Goal: Task Accomplishment & Management: Manage account settings

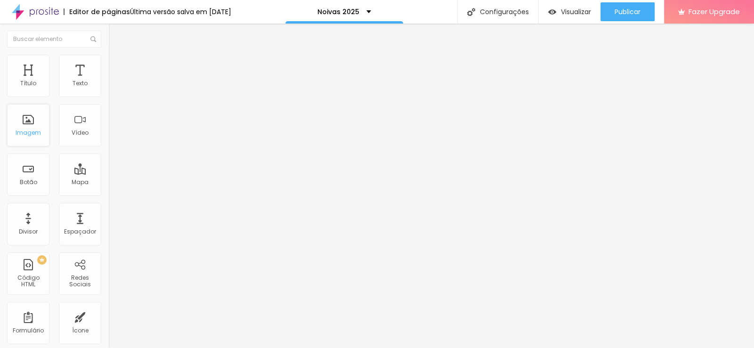
click at [24, 130] on div "Imagem" at bounding box center [28, 133] width 25 height 7
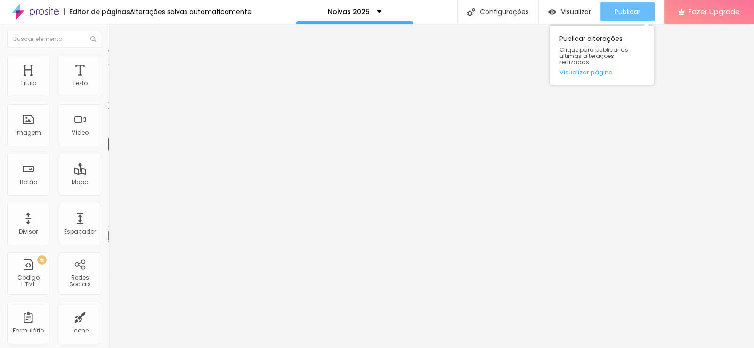
click at [619, 15] on span "Publicar" at bounding box center [628, 12] width 26 height 8
click at [621, 9] on span "Publicar" at bounding box center [628, 12] width 26 height 8
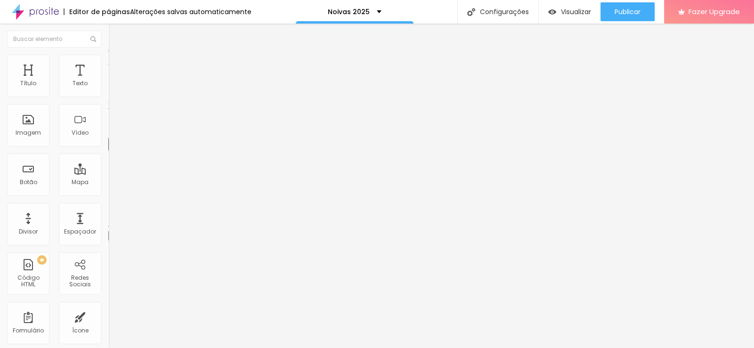
click at [109, 15] on div "Editor de páginas" at bounding box center [97, 11] width 66 height 7
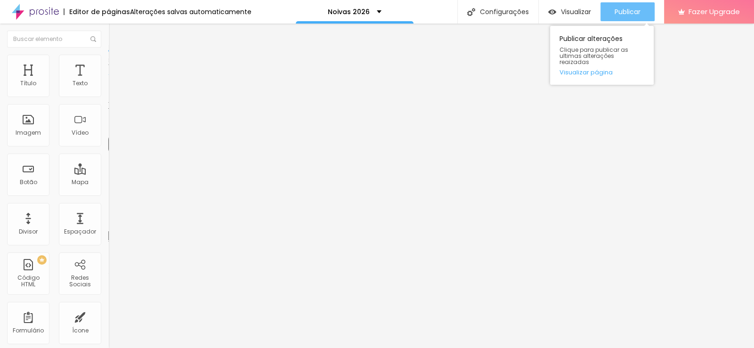
click at [637, 5] on div "Publicar" at bounding box center [628, 11] width 26 height 19
